Goal: Task Accomplishment & Management: Use online tool/utility

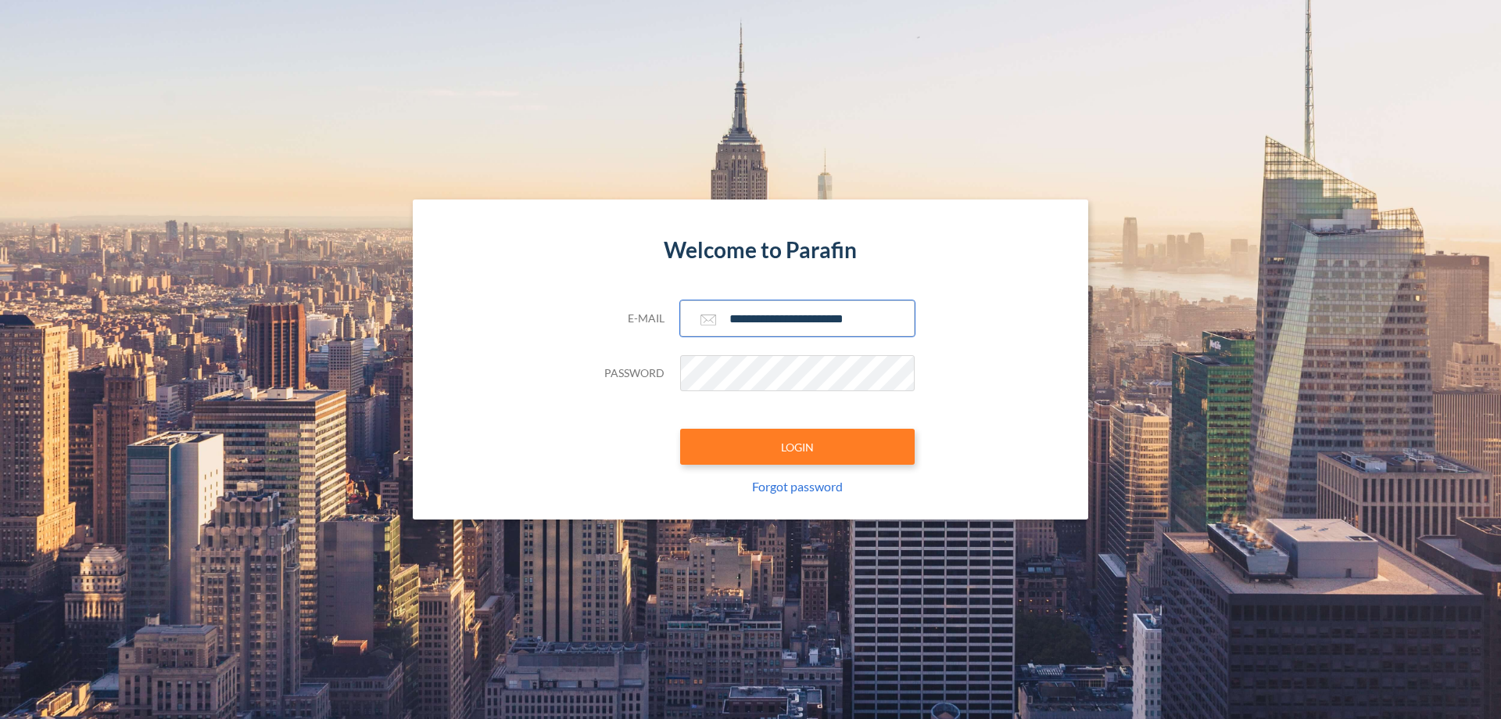
type input "**********"
click at [798, 446] on button "LOGIN" at bounding box center [797, 447] width 235 height 36
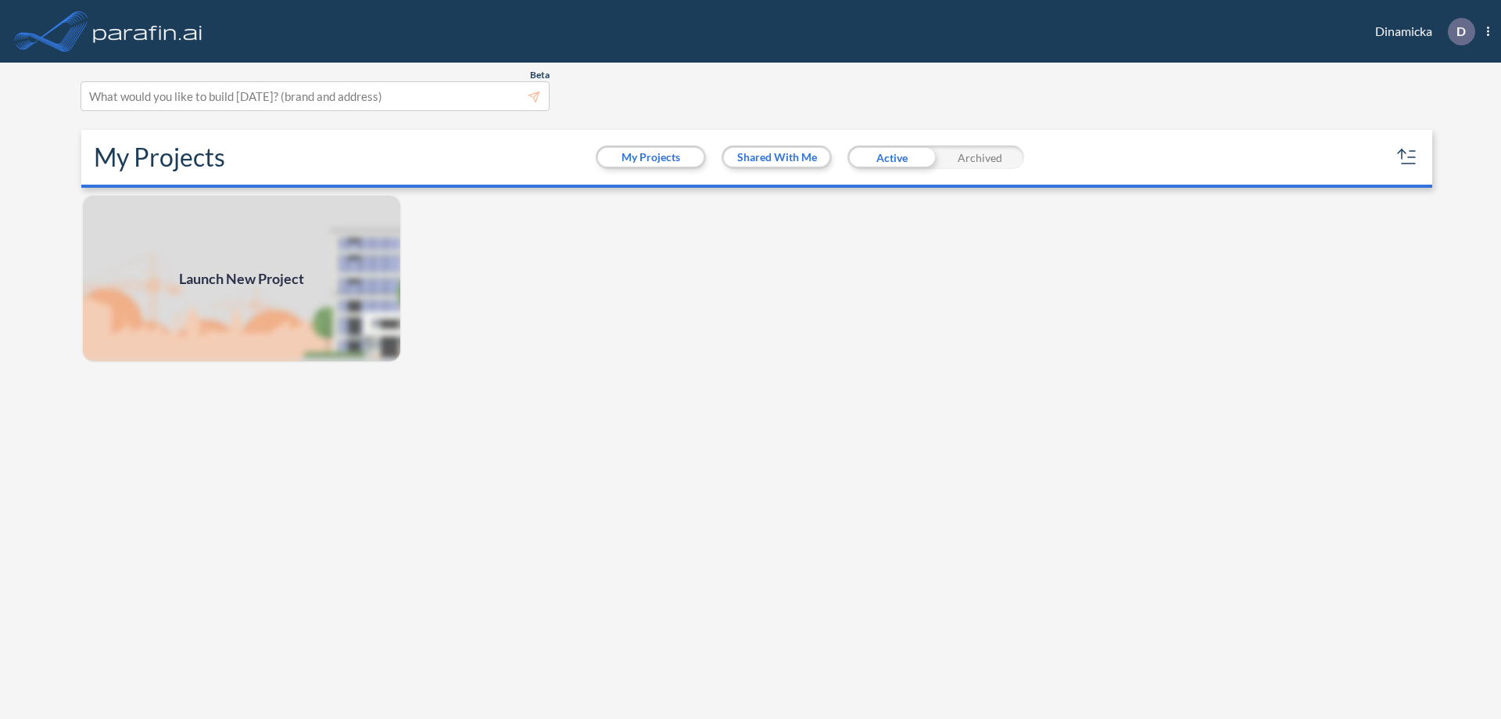
scroll to position [4, 0]
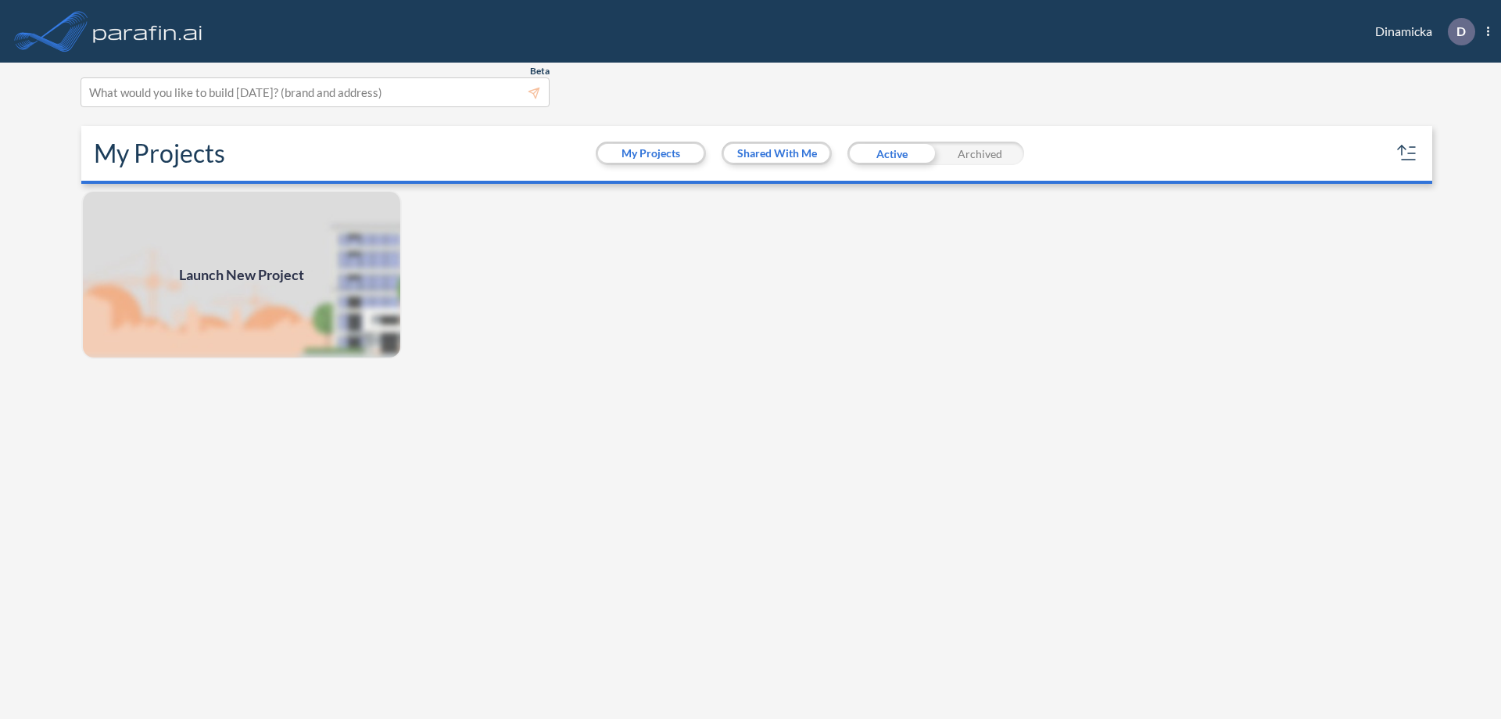
click at [242, 274] on span "Launch New Project" at bounding box center [241, 274] width 125 height 21
